Goal: Information Seeking & Learning: Learn about a topic

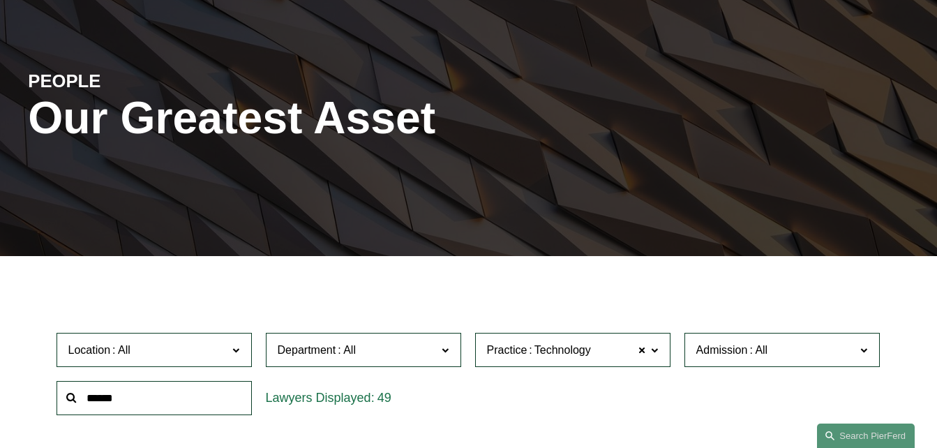
scroll to position [349, 0]
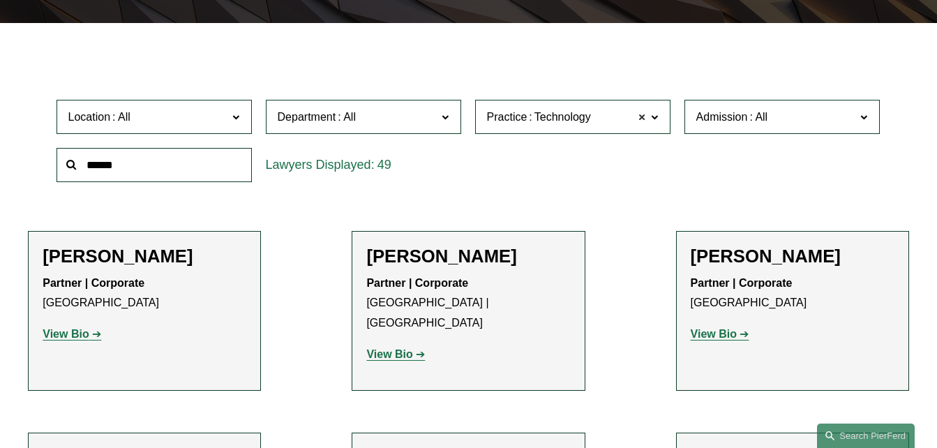
click at [642, 121] on span at bounding box center [642, 117] width 8 height 18
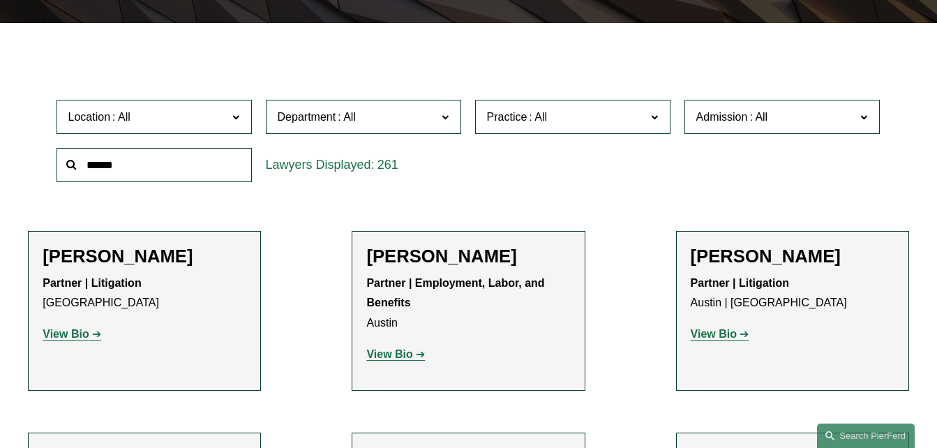
click at [657, 121] on span at bounding box center [654, 116] width 7 height 18
click at [0, 0] on link "Appellate" at bounding box center [0, 0] width 0 height 0
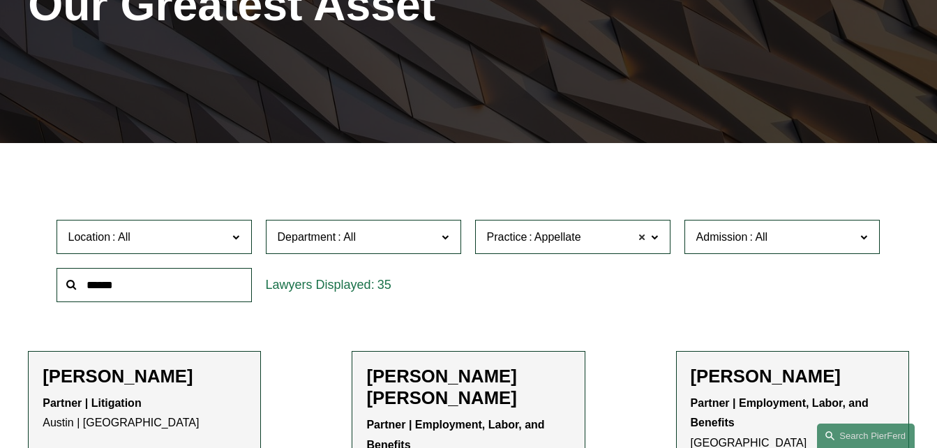
click at [645, 237] on span at bounding box center [642, 237] width 8 height 18
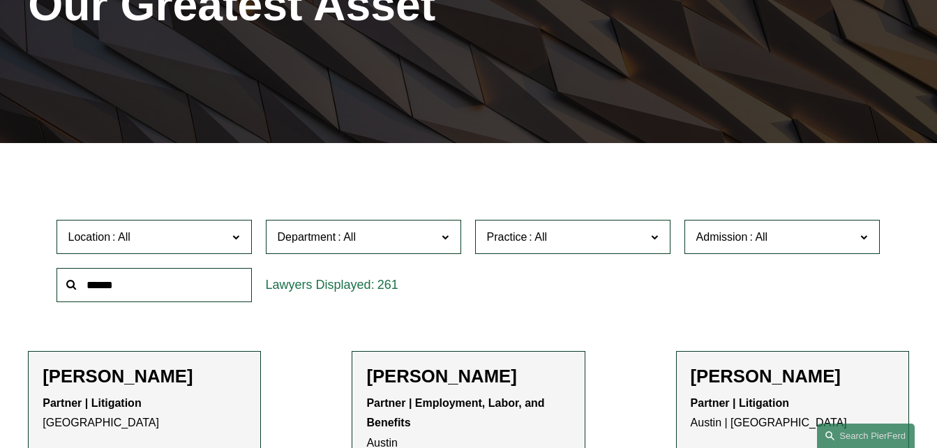
click at [651, 237] on label "Practice" at bounding box center [572, 237] width 195 height 34
click at [0, 0] on link "Broker-Dealer Regulation" at bounding box center [0, 0] width 0 height 0
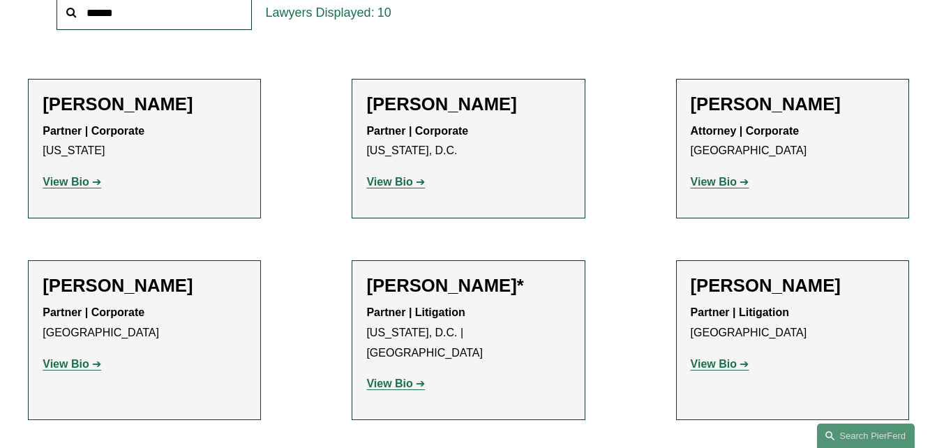
scroll to position [508, 0]
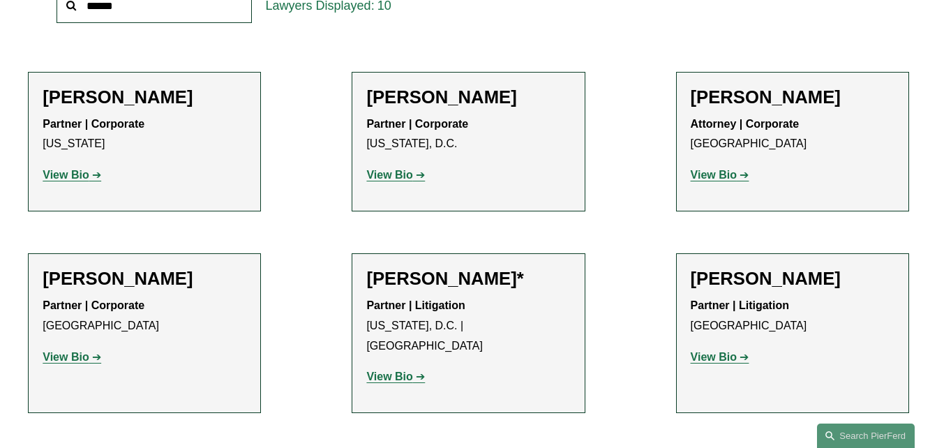
click at [80, 179] on strong "View Bio" at bounding box center [66, 175] width 46 height 12
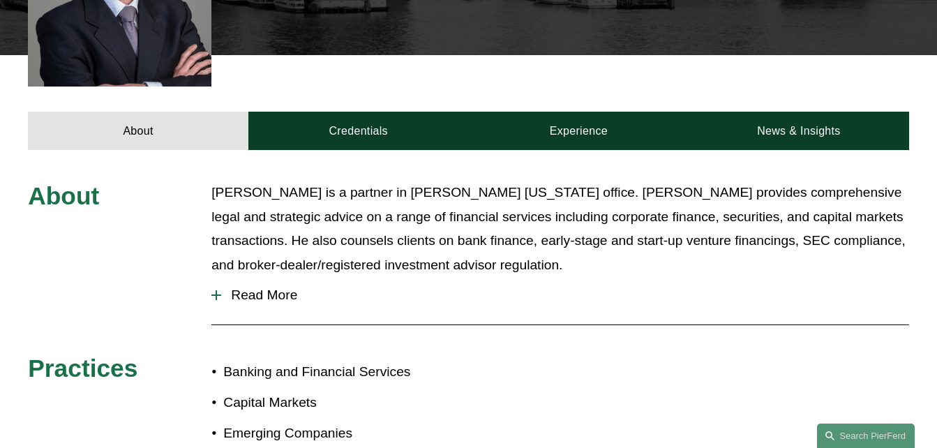
scroll to position [495, 0]
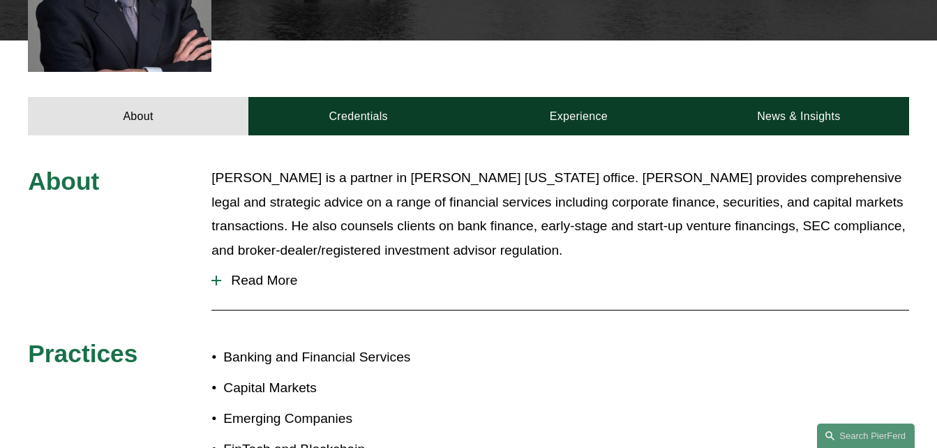
click at [269, 262] on button "Read More" at bounding box center [559, 280] width 697 height 36
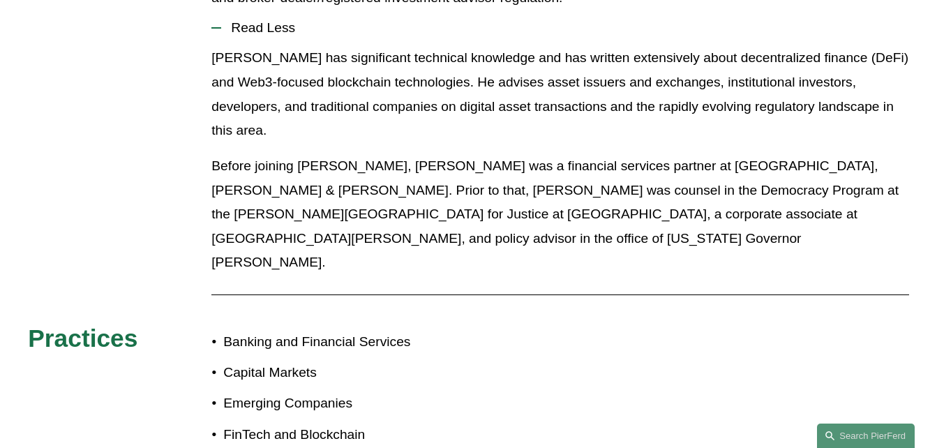
scroll to position [844, 0]
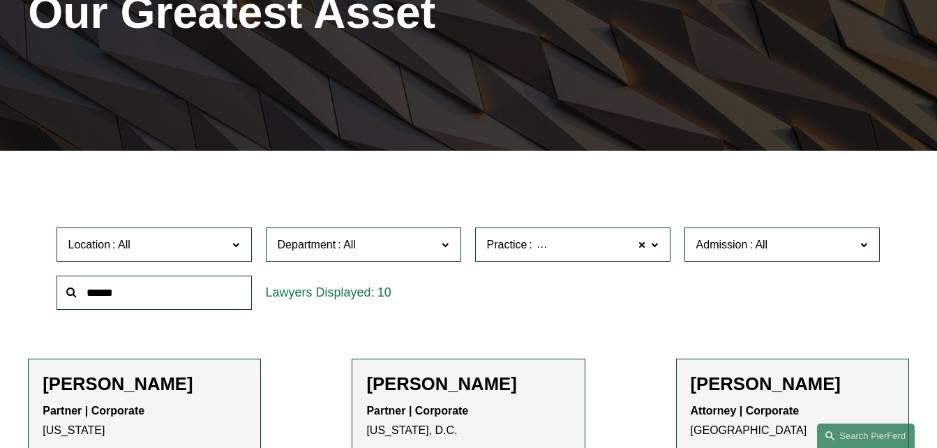
scroll to position [375, 0]
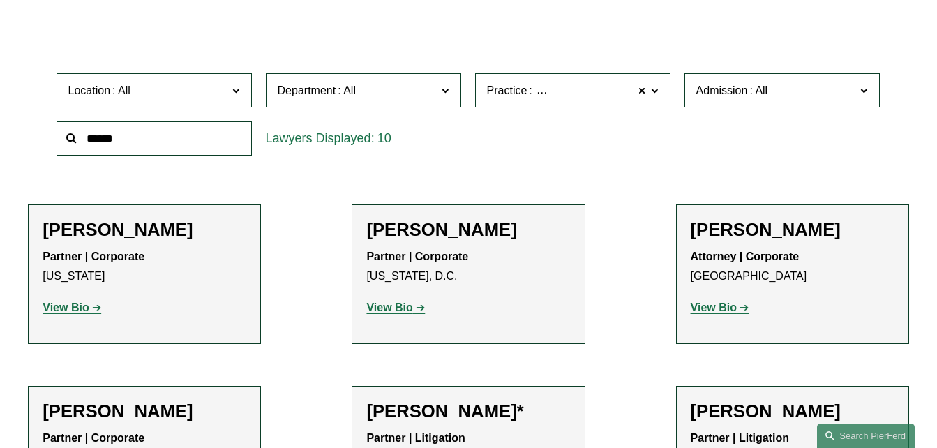
click at [399, 313] on strong "View Bio" at bounding box center [389, 307] width 46 height 12
click at [713, 313] on strong "View Bio" at bounding box center [714, 307] width 46 height 12
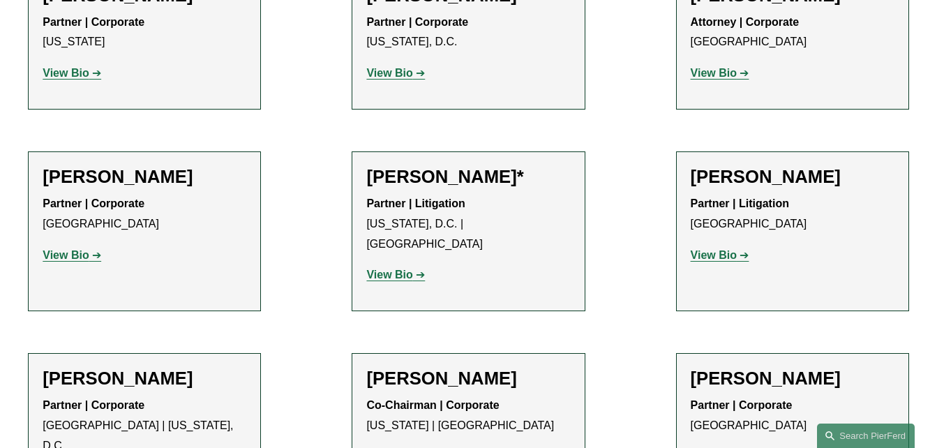
scroll to position [655, 0]
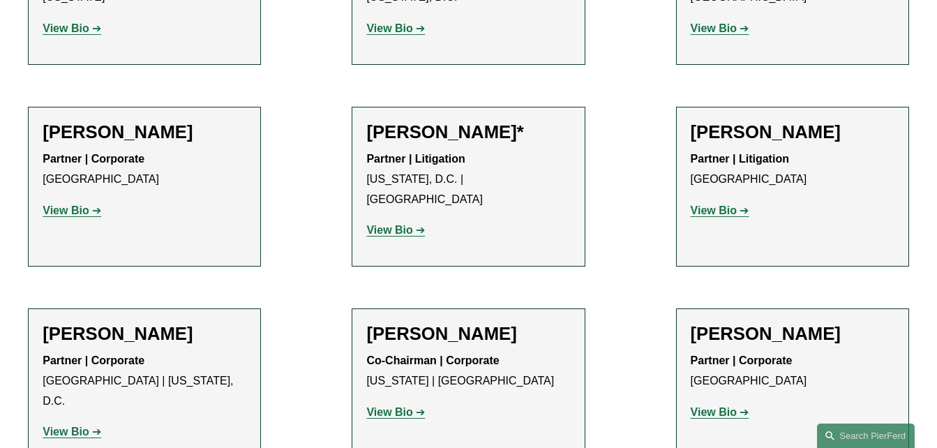
click at [79, 212] on strong "View Bio" at bounding box center [66, 210] width 46 height 12
click at [415, 224] on link "View Bio" at bounding box center [395, 230] width 59 height 12
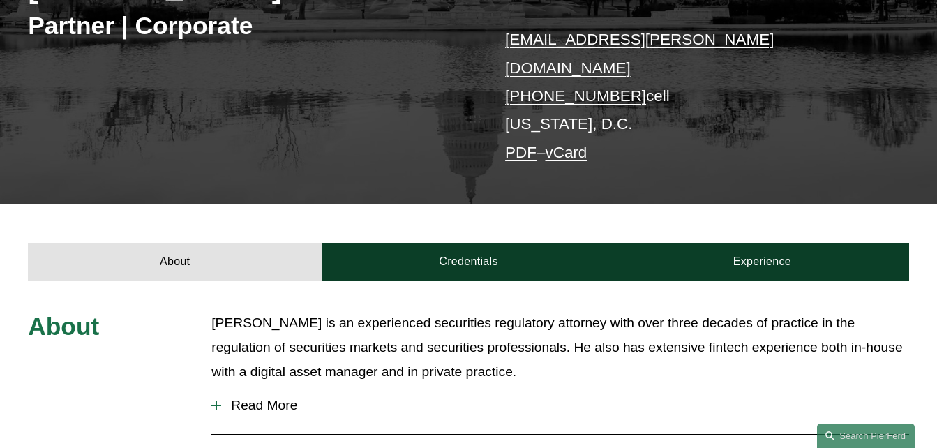
scroll to position [349, 0]
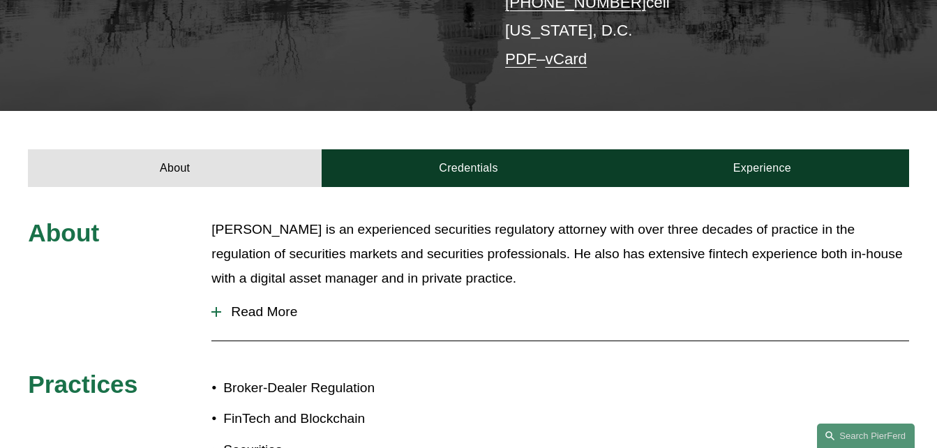
click at [259, 304] on span "Read More" at bounding box center [564, 311] width 687 height 15
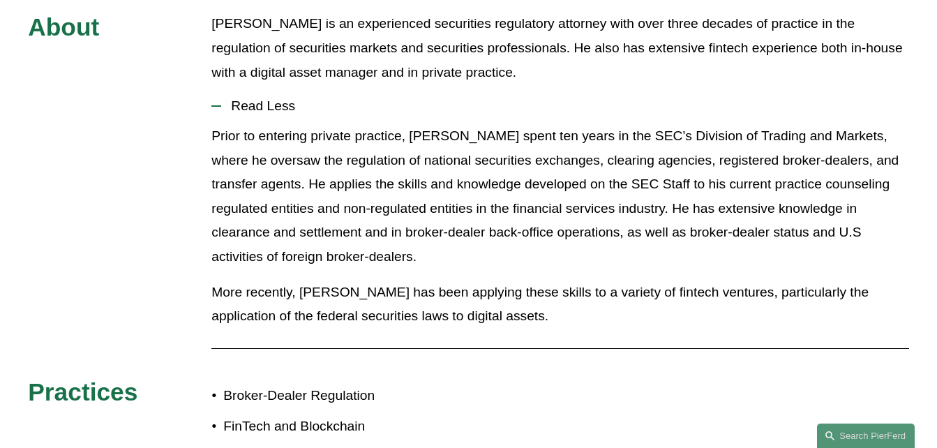
scroll to position [698, 0]
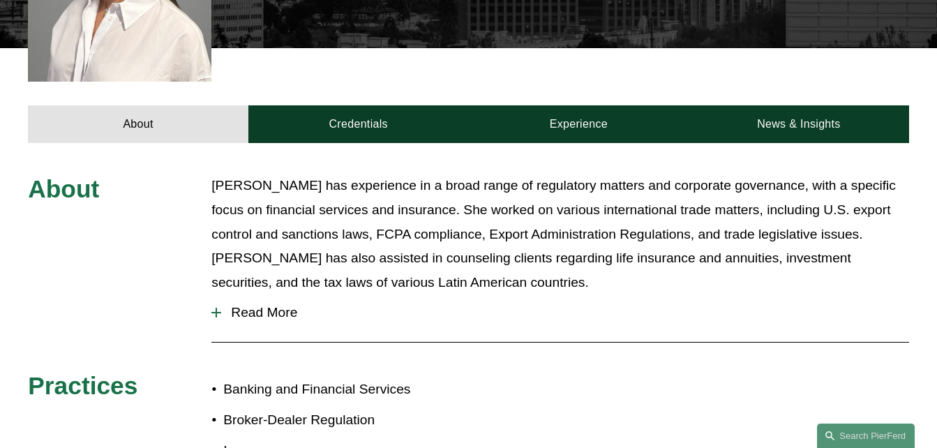
scroll to position [558, 0]
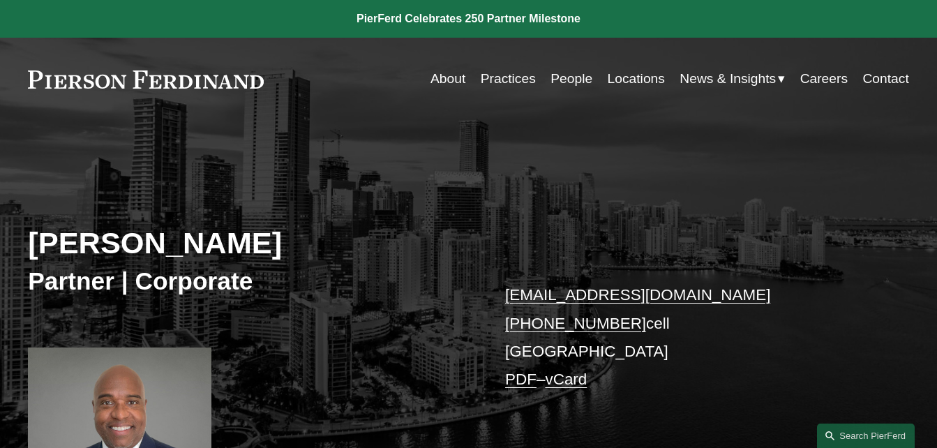
scroll to position [349, 0]
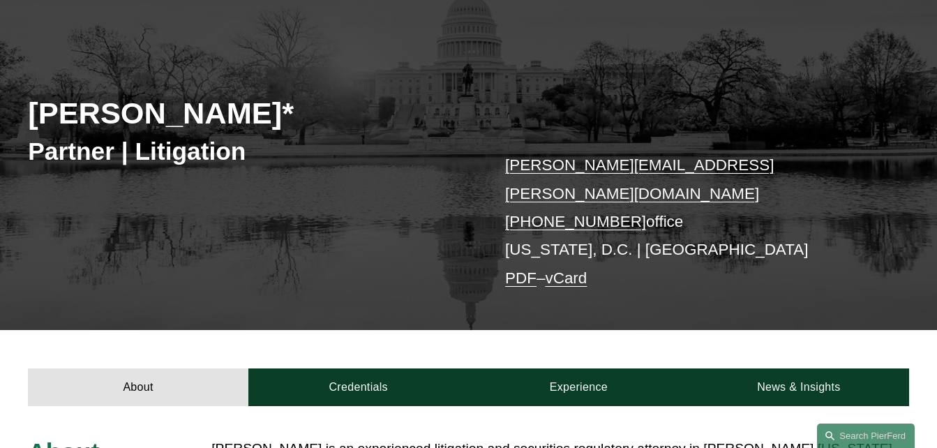
scroll to position [349, 0]
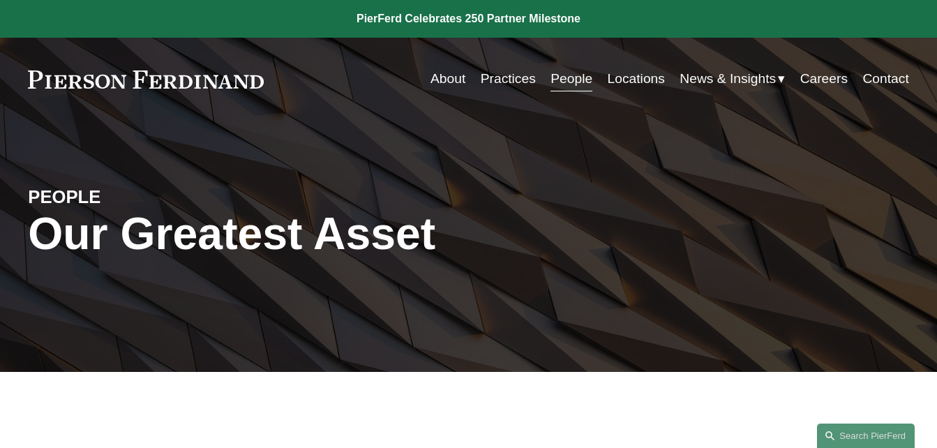
scroll to position [655, 0]
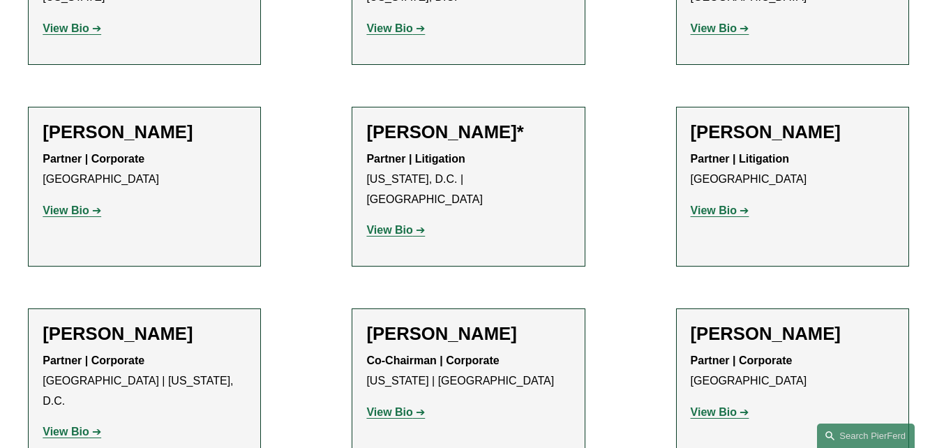
click at [724, 214] on strong "View Bio" at bounding box center [714, 210] width 46 height 12
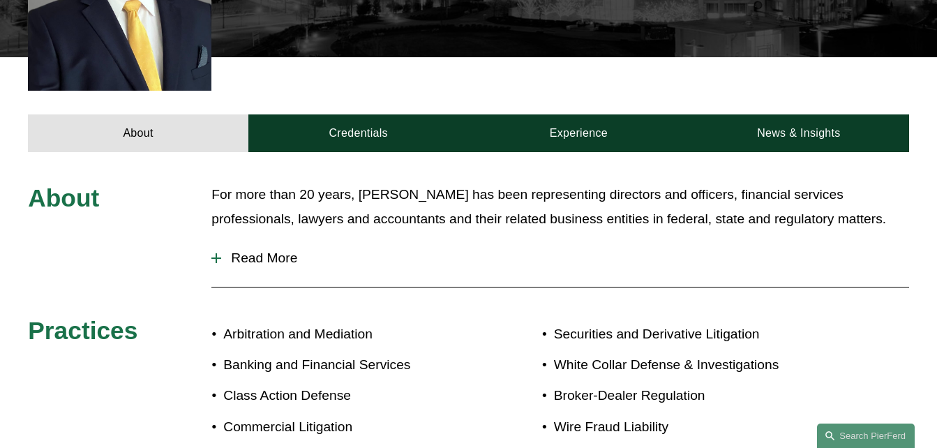
scroll to position [488, 0]
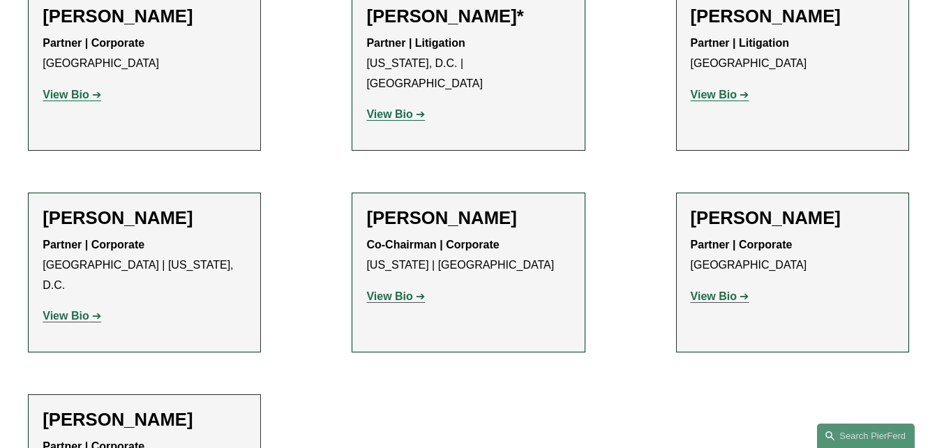
scroll to position [864, 0]
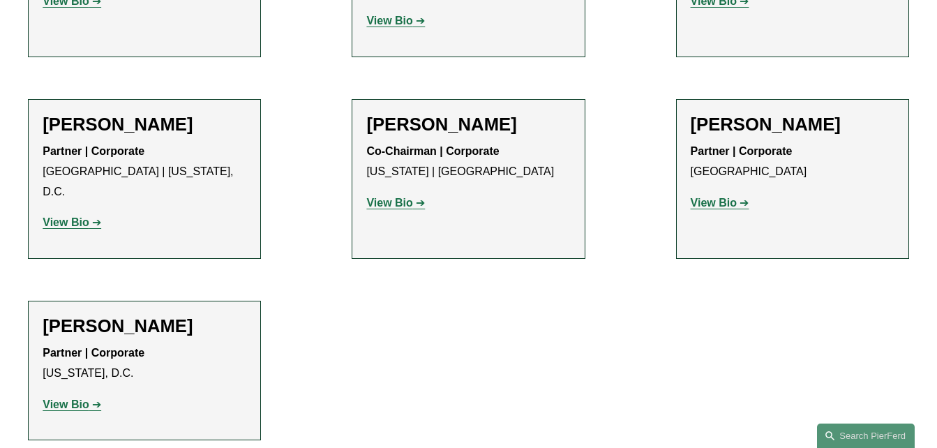
click at [84, 216] on strong "View Bio" at bounding box center [66, 222] width 46 height 12
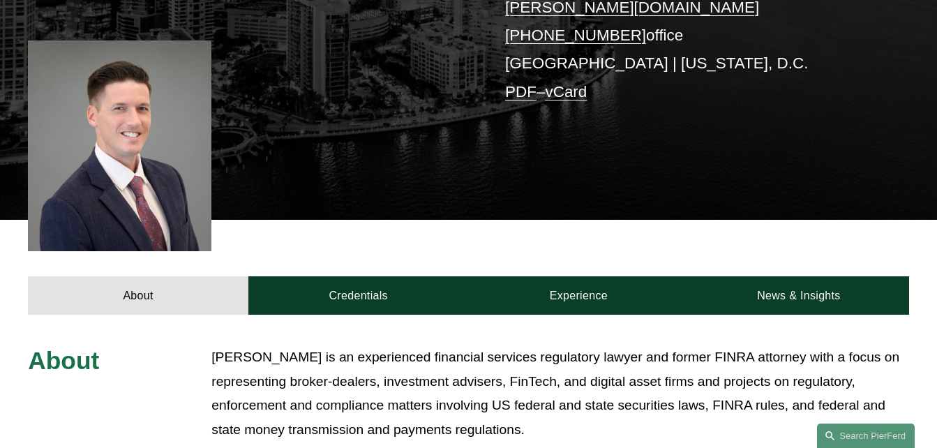
scroll to position [488, 0]
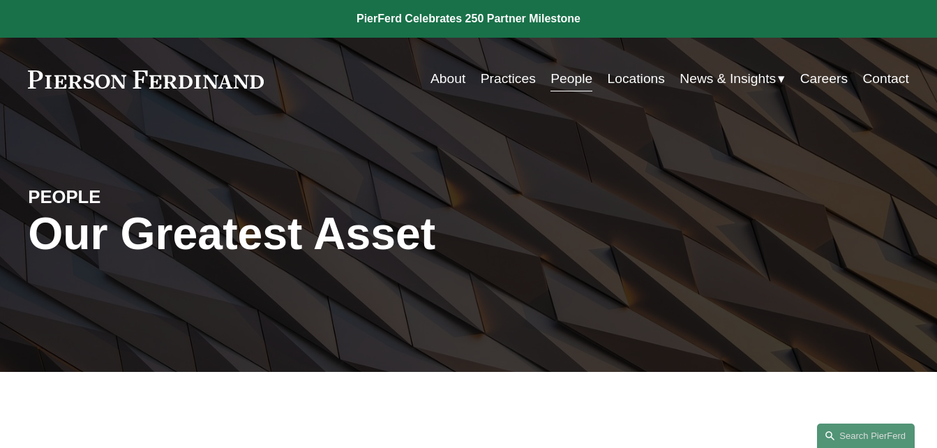
scroll to position [864, 0]
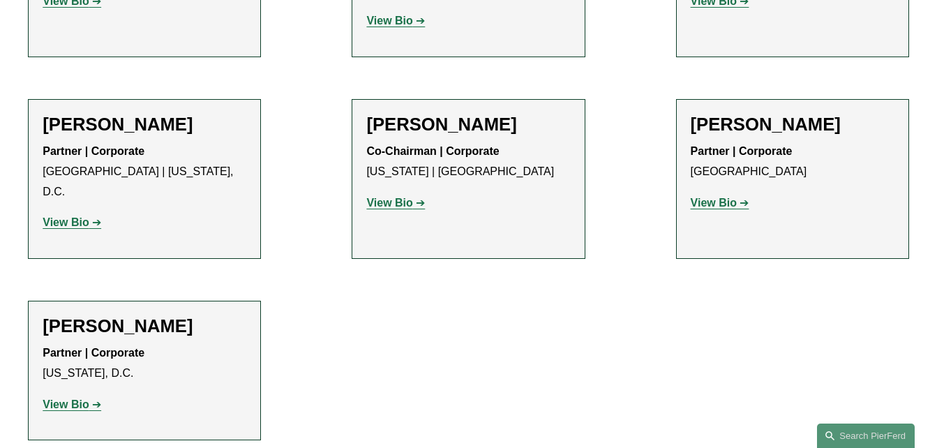
click at [710, 197] on strong "View Bio" at bounding box center [714, 203] width 46 height 12
click at [86, 398] on strong "View Bio" at bounding box center [66, 404] width 46 height 12
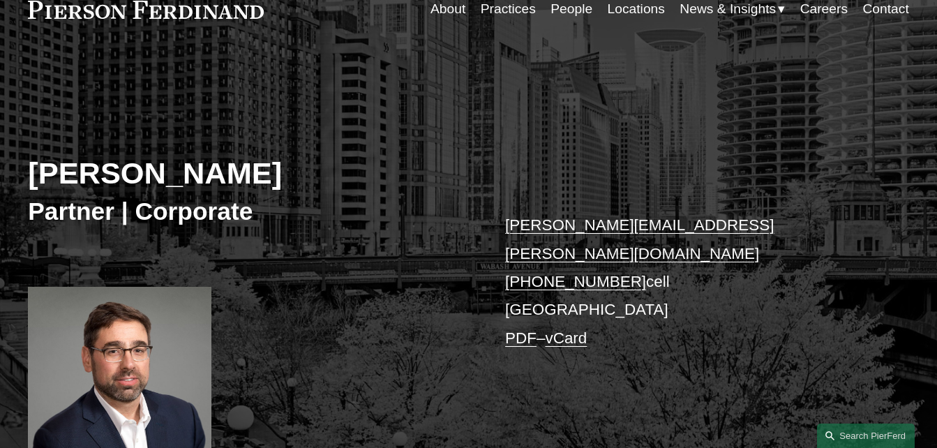
scroll to position [349, 0]
